Goal: Browse casually

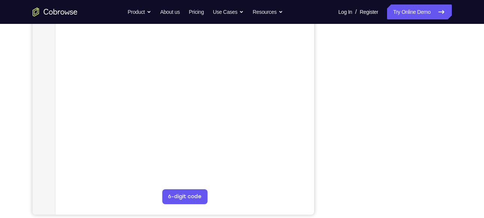
scroll to position [136, 0]
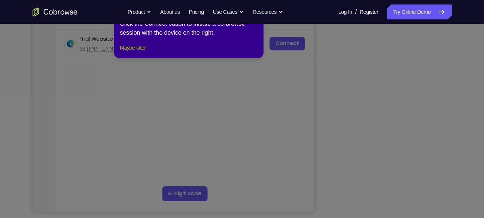
click at [144, 52] on button "Maybe later" at bounding box center [133, 47] width 26 height 9
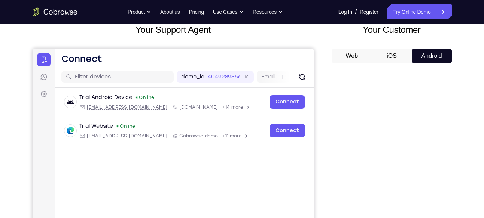
scroll to position [35, 0]
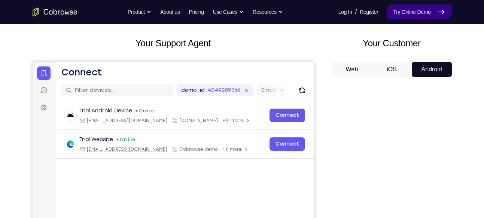
click at [401, 17] on link "Try Online Demo" at bounding box center [419, 11] width 64 height 15
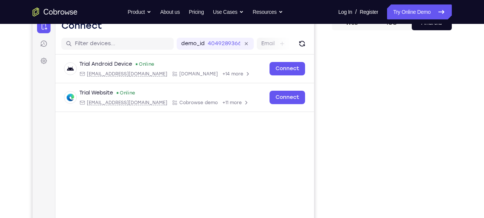
scroll to position [84, 0]
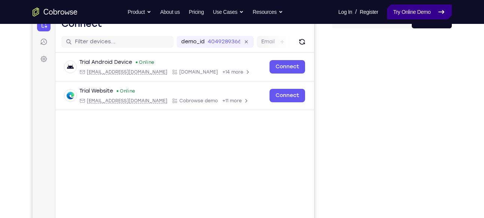
click at [392, 8] on link "Try Online Demo" at bounding box center [419, 11] width 64 height 15
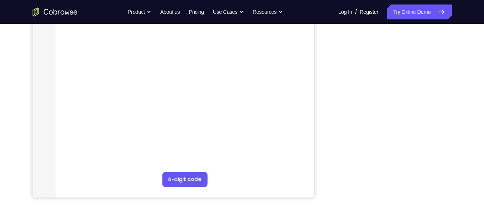
scroll to position [151, 0]
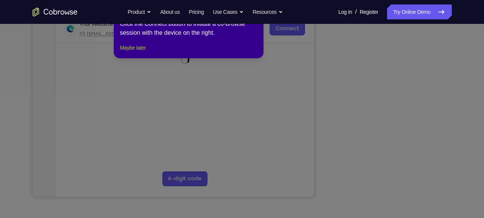
click at [145, 52] on button "Maybe later" at bounding box center [133, 47] width 26 height 9
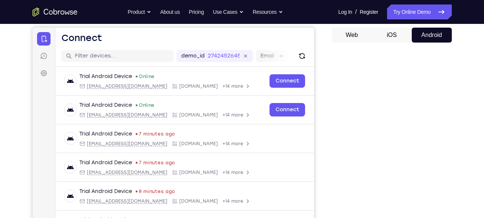
scroll to position [64, 0]
